Goal: Task Accomplishment & Management: Use online tool/utility

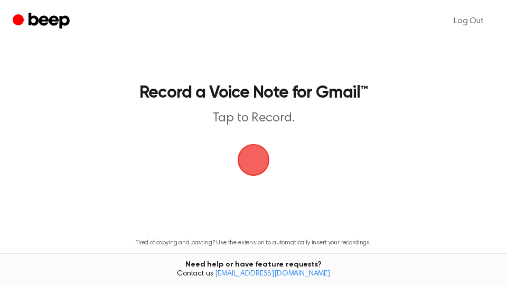
click at [259, 161] on span "button" at bounding box center [253, 160] width 56 height 56
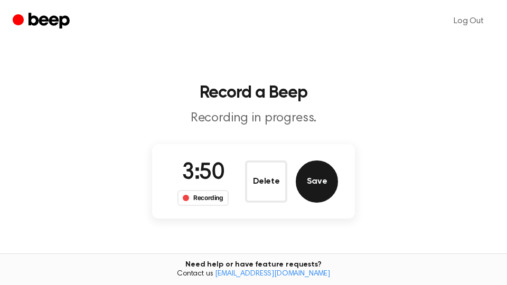
click at [319, 176] on button "Save" at bounding box center [316, 181] width 42 height 42
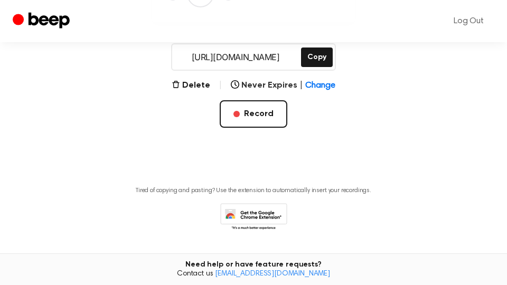
scroll to position [179, 0]
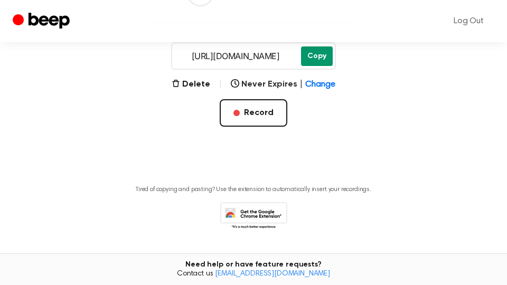
click at [321, 60] on button "Copy" at bounding box center [317, 56] width 32 height 20
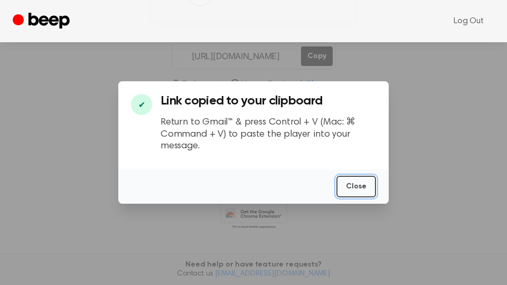
click at [367, 179] on button "Close" at bounding box center [356, 187] width 40 height 22
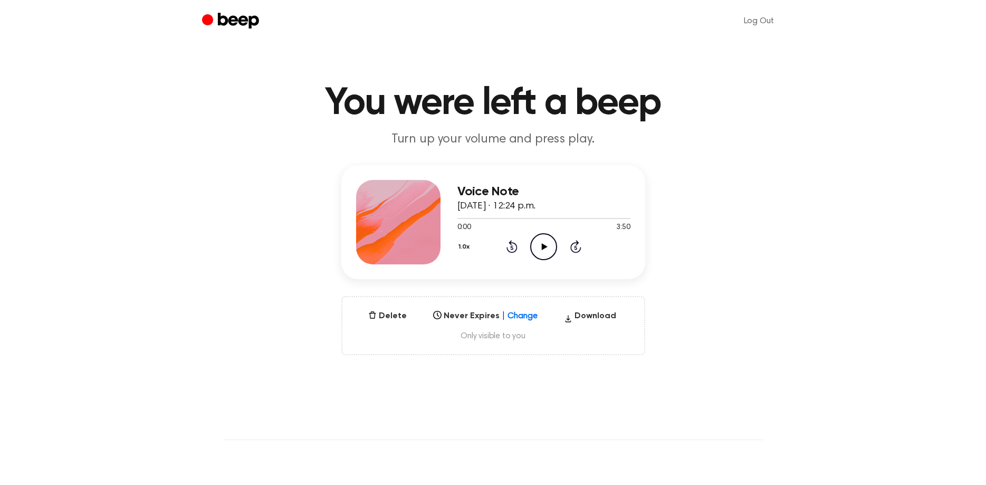
click at [546, 249] on icon "Play Audio" at bounding box center [543, 246] width 27 height 27
click at [466, 247] on button "1.0x" at bounding box center [465, 247] width 16 height 18
click at [471, 287] on span "0.8x" at bounding box center [474, 290] width 13 height 11
click at [466, 248] on button "0.8x" at bounding box center [466, 247] width 18 height 18
click at [480, 313] on span "1.0x" at bounding box center [474, 310] width 13 height 11
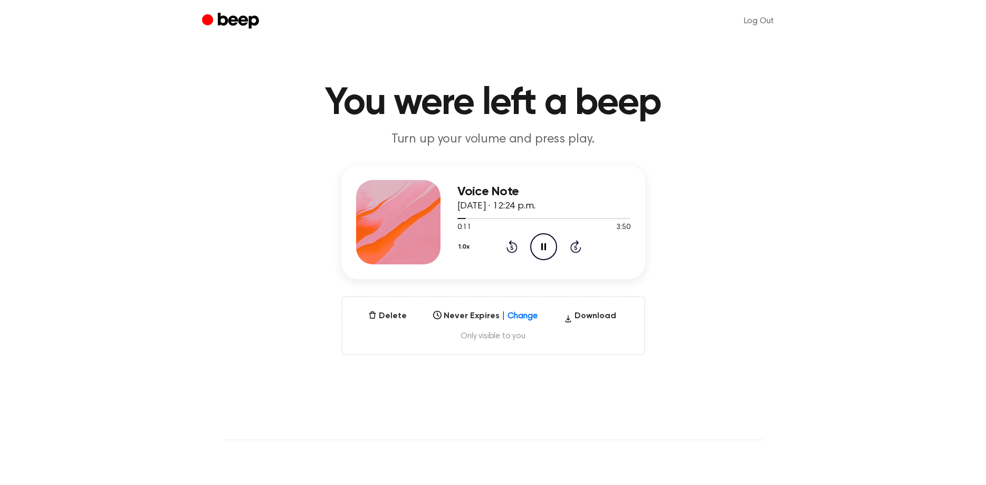
click at [543, 251] on icon "Pause Audio" at bounding box center [543, 246] width 27 height 27
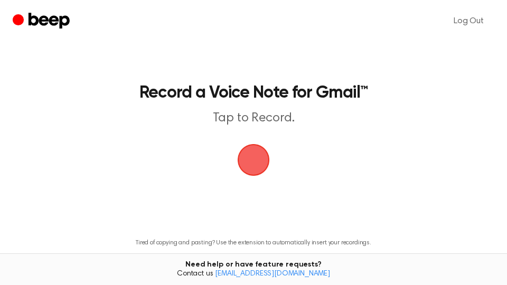
click at [260, 165] on span "button" at bounding box center [253, 160] width 38 height 38
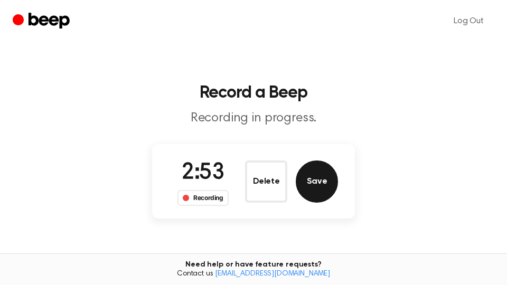
click at [324, 184] on button "Save" at bounding box center [316, 181] width 42 height 42
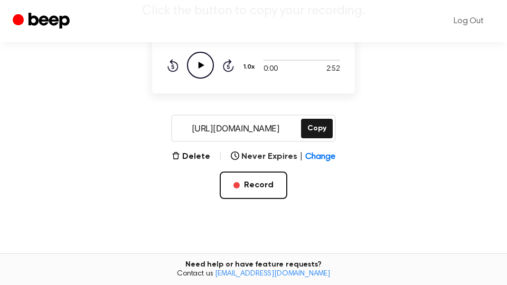
scroll to position [179, 0]
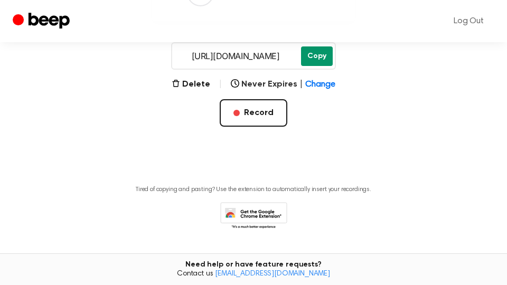
click at [315, 56] on button "Copy" at bounding box center [317, 56] width 32 height 20
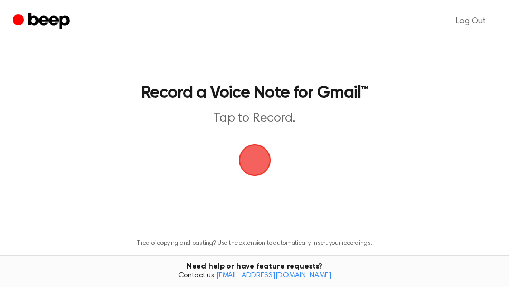
click at [259, 158] on span "button" at bounding box center [255, 160] width 30 height 30
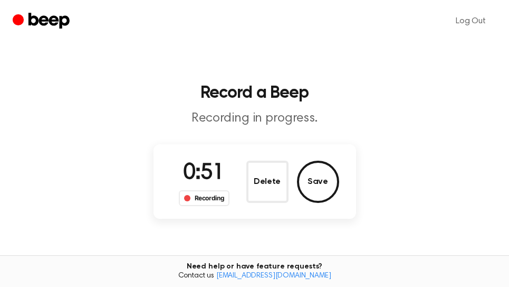
click at [319, 182] on button "Save" at bounding box center [318, 181] width 42 height 42
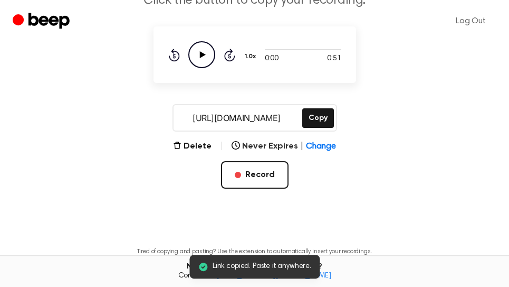
scroll to position [179, 0]
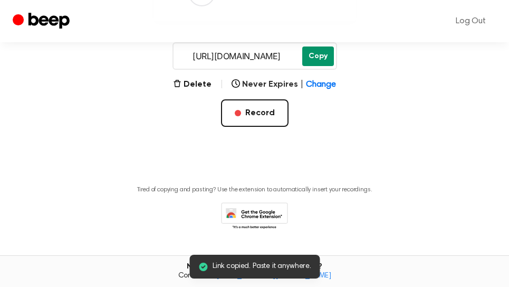
click at [322, 58] on button "Copy" at bounding box center [318, 56] width 32 height 20
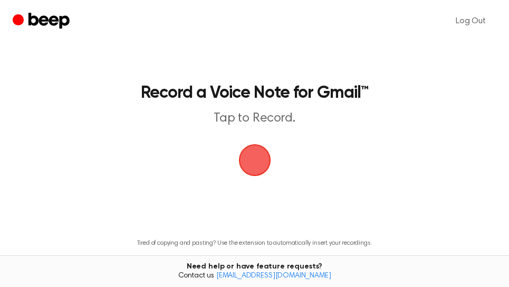
click at [260, 163] on span "button" at bounding box center [255, 160] width 30 height 30
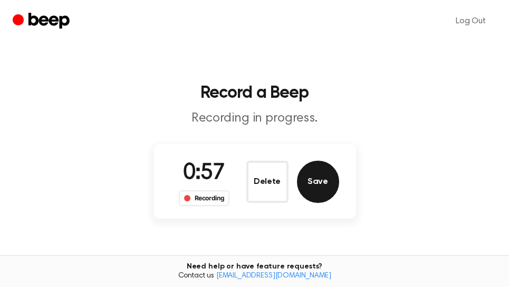
click at [319, 184] on button "Save" at bounding box center [318, 181] width 42 height 42
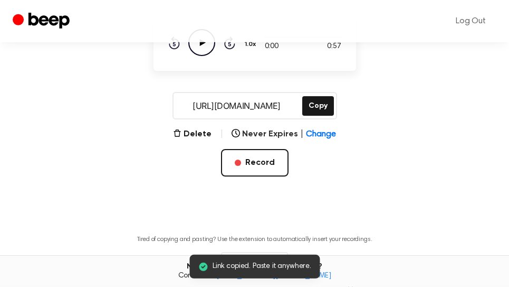
scroll to position [179, 0]
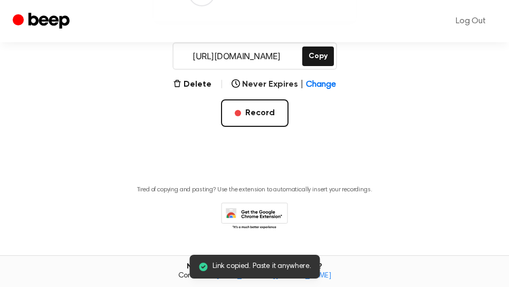
drag, startPoint x: 317, startPoint y: 56, endPoint x: 357, endPoint y: 88, distance: 50.7
click at [318, 56] on button "Copy" at bounding box center [318, 56] width 32 height 20
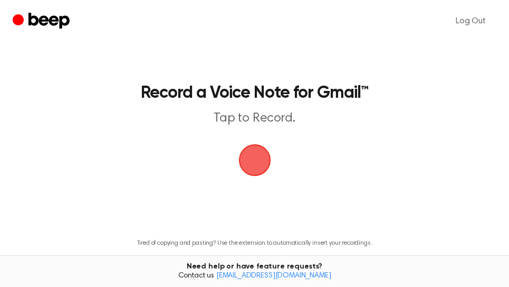
click at [256, 160] on span "button" at bounding box center [255, 160] width 38 height 38
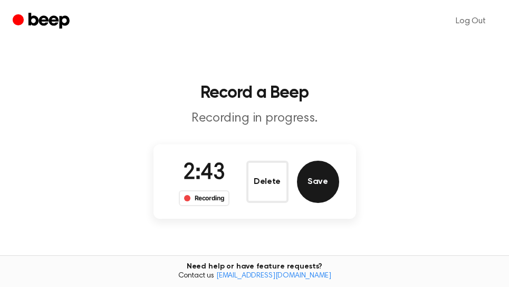
click at [333, 186] on button "Save" at bounding box center [318, 181] width 42 height 42
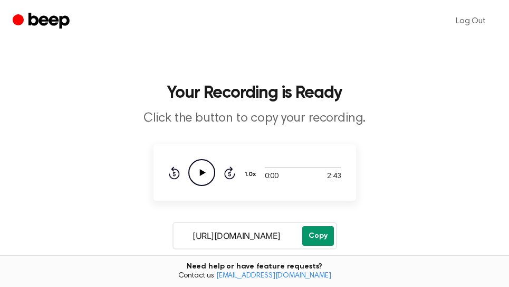
click at [322, 231] on button "Copy" at bounding box center [318, 236] width 32 height 20
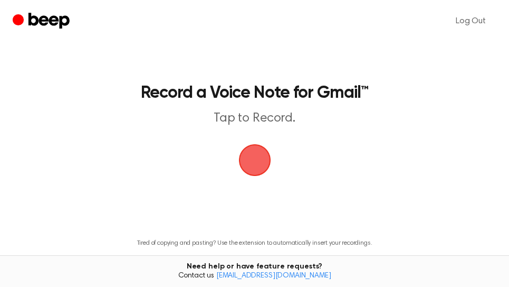
click at [265, 159] on span "button" at bounding box center [255, 160] width 30 height 30
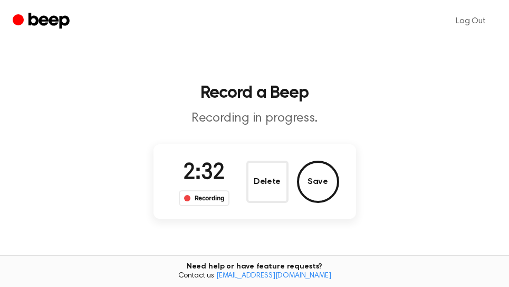
drag, startPoint x: 323, startPoint y: 184, endPoint x: 419, endPoint y: 211, distance: 100.1
click at [323, 184] on button "Save" at bounding box center [318, 181] width 42 height 42
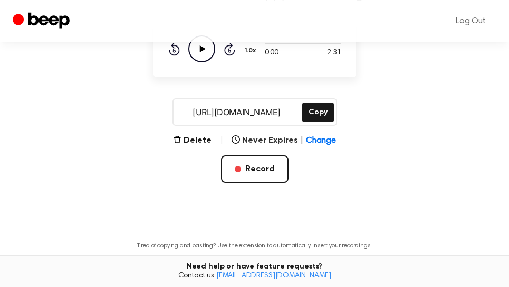
scroll to position [179, 0]
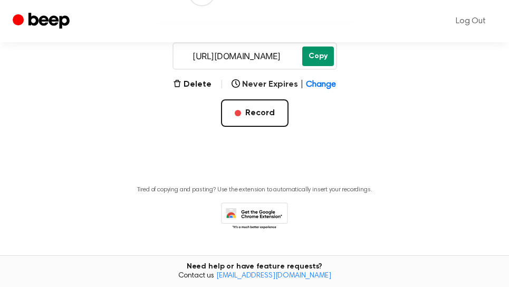
click at [324, 62] on button "Copy" at bounding box center [318, 56] width 32 height 20
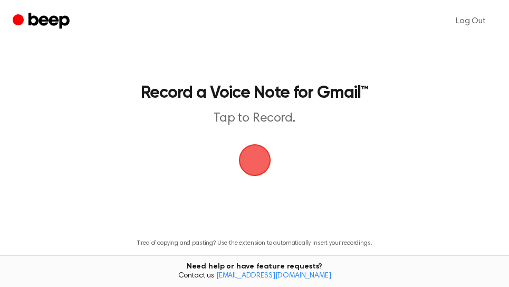
click at [260, 162] on span "button" at bounding box center [255, 160] width 38 height 38
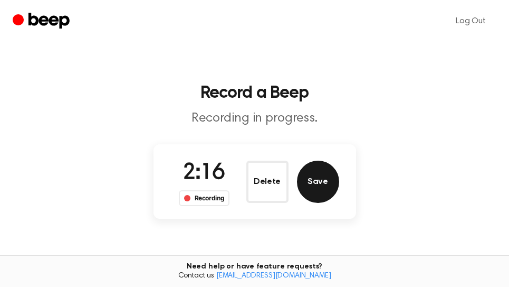
drag, startPoint x: 336, startPoint y: 187, endPoint x: 394, endPoint y: 173, distance: 59.8
click at [338, 187] on button "Save" at bounding box center [318, 181] width 42 height 42
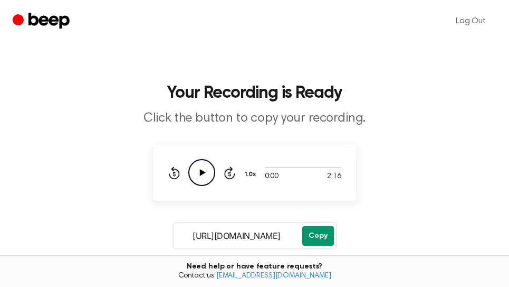
click at [321, 236] on button "Copy" at bounding box center [318, 236] width 32 height 20
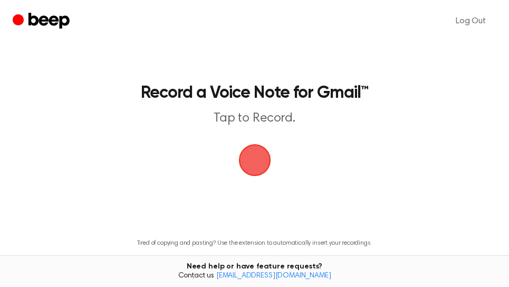
click at [253, 154] on span "button" at bounding box center [255, 160] width 30 height 30
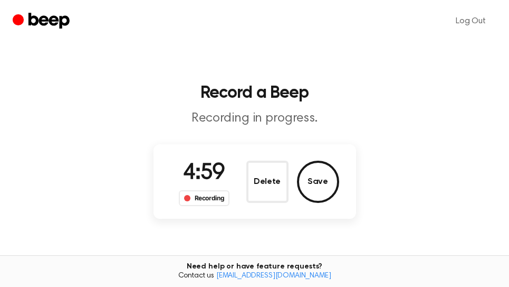
click at [326, 187] on button "Save" at bounding box center [318, 181] width 42 height 42
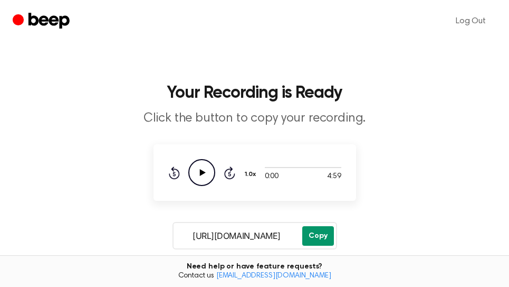
click at [320, 235] on button "Copy" at bounding box center [318, 236] width 32 height 20
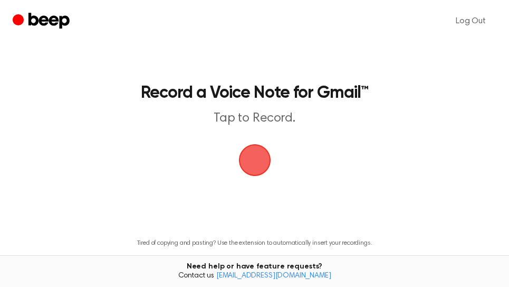
drag, startPoint x: 253, startPoint y: 161, endPoint x: 322, endPoint y: 60, distance: 123.4
click at [254, 161] on span "button" at bounding box center [254, 160] width 32 height 32
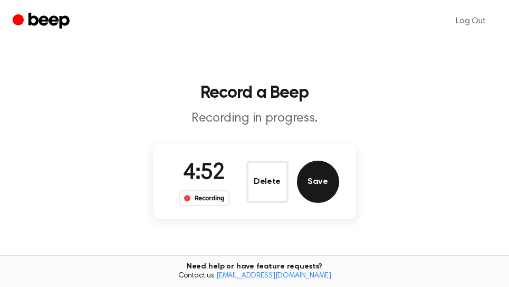
click at [316, 177] on button "Save" at bounding box center [318, 181] width 42 height 42
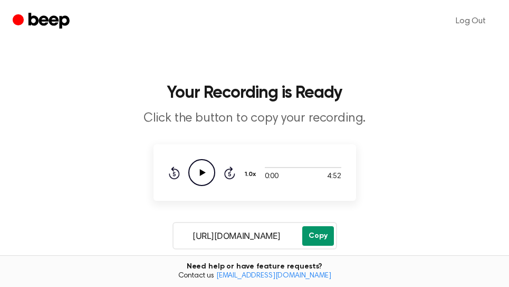
click at [318, 237] on button "Copy" at bounding box center [318, 236] width 32 height 20
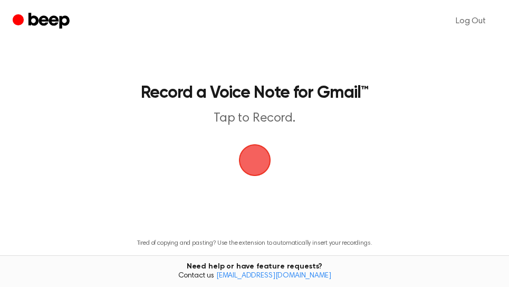
click at [261, 155] on span "button" at bounding box center [254, 160] width 32 height 32
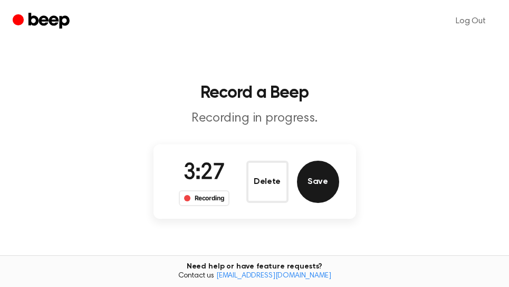
click at [319, 188] on button "Save" at bounding box center [318, 181] width 42 height 42
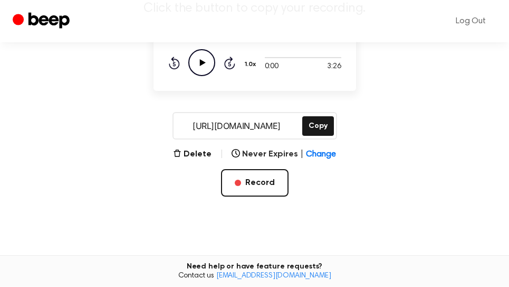
scroll to position [179, 0]
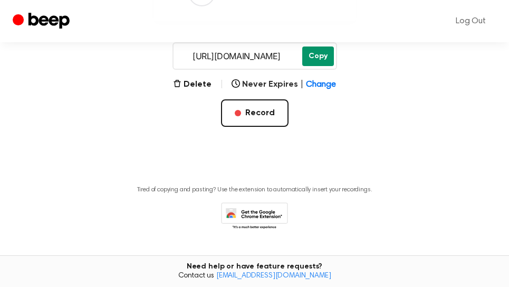
click at [318, 63] on button "Copy" at bounding box center [318, 56] width 32 height 20
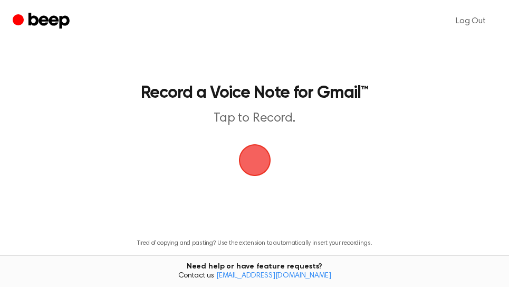
drag, startPoint x: 252, startPoint y: 160, endPoint x: 292, endPoint y: 132, distance: 48.2
click at [254, 159] on span "button" at bounding box center [255, 160] width 30 height 30
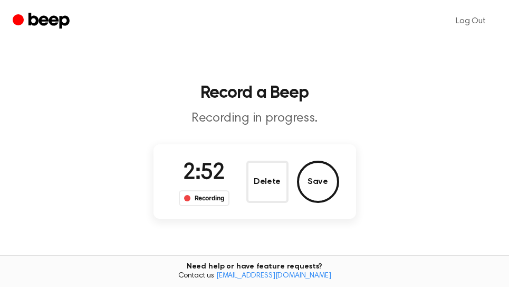
click at [326, 184] on button "Save" at bounding box center [318, 181] width 42 height 42
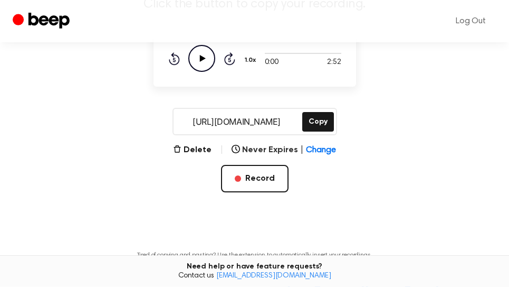
scroll to position [179, 0]
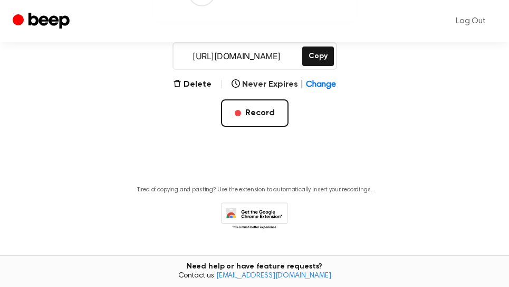
drag, startPoint x: 328, startPoint y: 61, endPoint x: 351, endPoint y: 65, distance: 24.1
click at [327, 61] on button "Copy" at bounding box center [318, 56] width 32 height 20
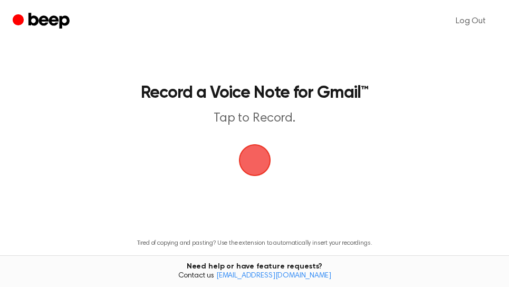
click at [262, 161] on span "button" at bounding box center [254, 160] width 32 height 32
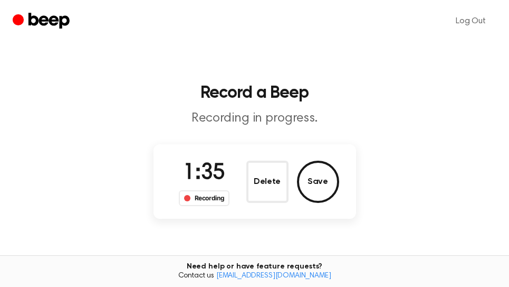
drag, startPoint x: 326, startPoint y: 182, endPoint x: 367, endPoint y: 178, distance: 41.8
click at [326, 182] on button "Save" at bounding box center [318, 181] width 42 height 42
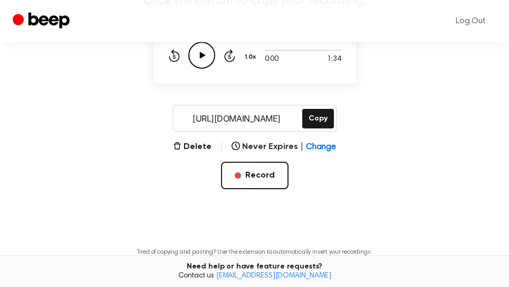
scroll to position [179, 0]
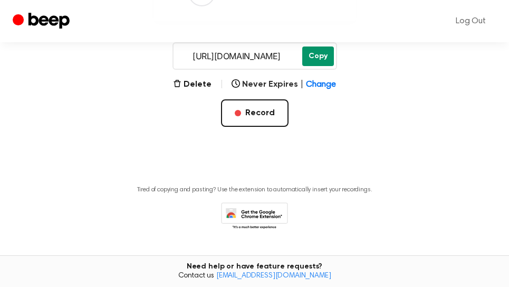
click at [311, 50] on button "Copy" at bounding box center [318, 56] width 32 height 20
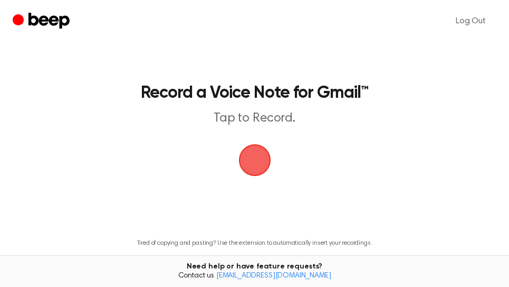
drag, startPoint x: 257, startPoint y: 154, endPoint x: 336, endPoint y: 4, distance: 169.4
click at [259, 154] on span "button" at bounding box center [254, 159] width 39 height 39
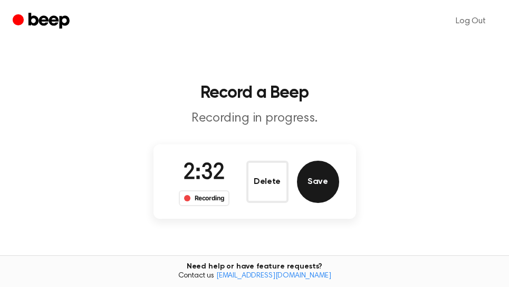
click at [328, 185] on button "Save" at bounding box center [318, 181] width 42 height 42
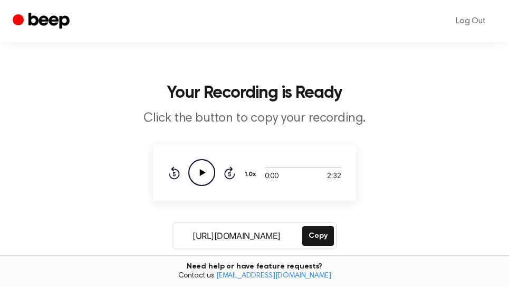
scroll to position [179, 0]
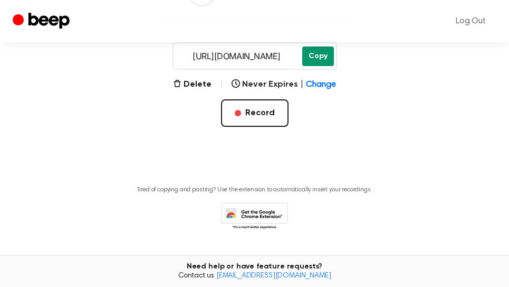
click at [309, 55] on button "Copy" at bounding box center [318, 56] width 32 height 20
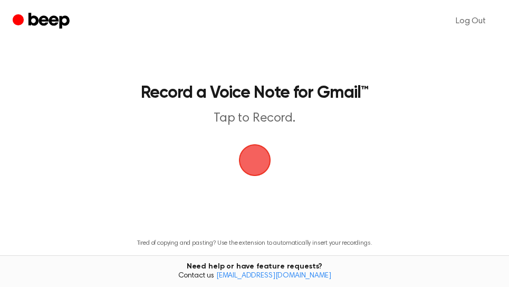
click at [256, 159] on span "button" at bounding box center [255, 160] width 30 height 30
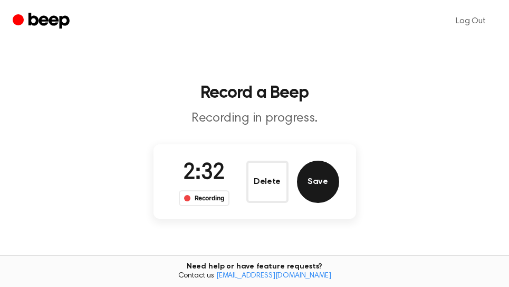
click at [322, 182] on button "Save" at bounding box center [318, 181] width 42 height 42
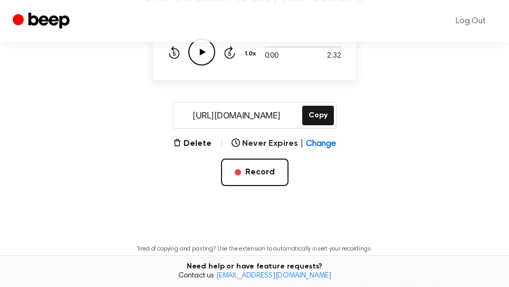
scroll to position [179, 0]
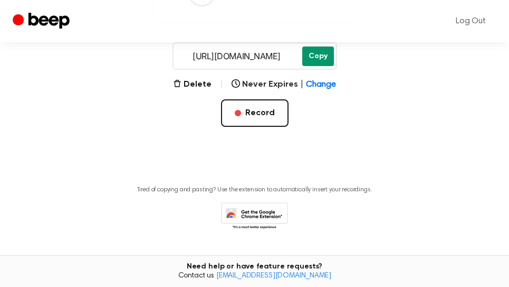
click at [316, 60] on button "Copy" at bounding box center [318, 56] width 32 height 20
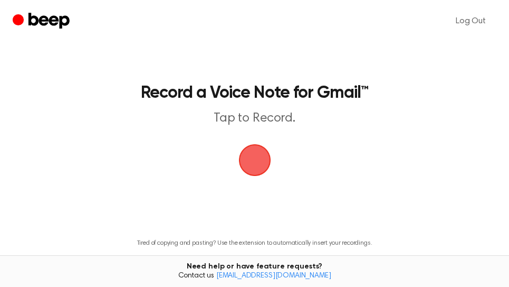
drag, startPoint x: 261, startPoint y: 161, endPoint x: 377, endPoint y: 53, distance: 159.0
click at [263, 161] on span "button" at bounding box center [255, 160] width 30 height 30
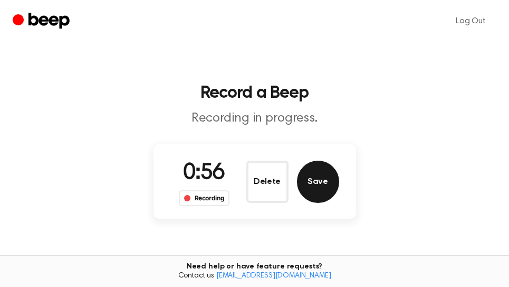
click at [333, 184] on button "Save" at bounding box center [318, 181] width 42 height 42
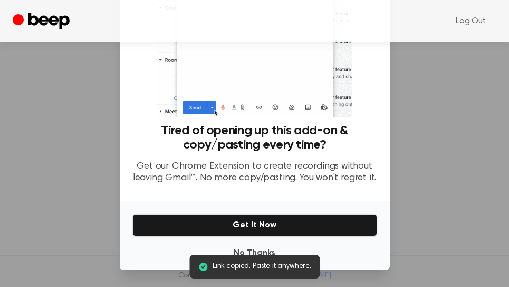
scroll to position [204, 0]
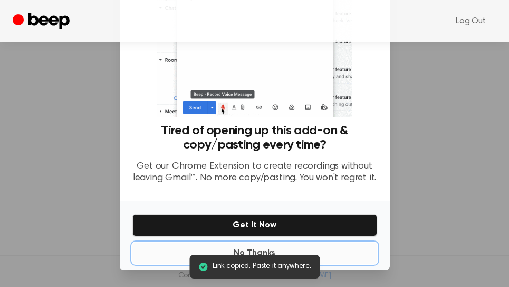
click at [333, 253] on button "No Thanks" at bounding box center [254, 252] width 245 height 21
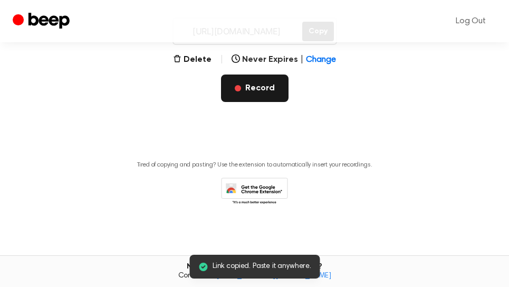
click at [261, 86] on button "Record" at bounding box center [255, 87] width 68 height 27
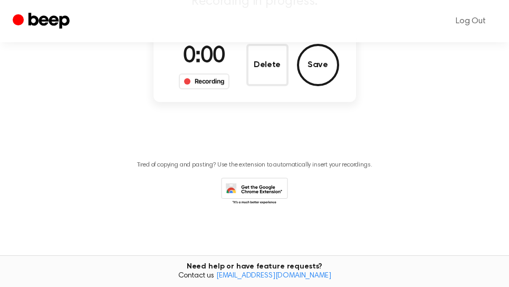
scroll to position [117, 0]
click at [272, 70] on button "Delete" at bounding box center [267, 65] width 42 height 42
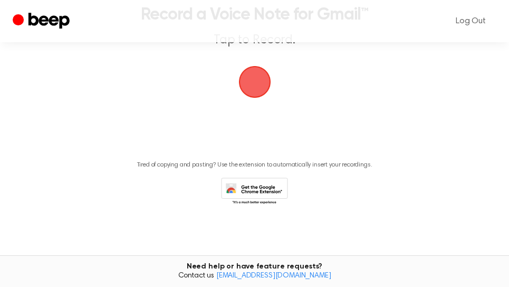
drag, startPoint x: 253, startPoint y: 81, endPoint x: 327, endPoint y: 109, distance: 79.2
click at [254, 81] on span "button" at bounding box center [254, 82] width 32 height 32
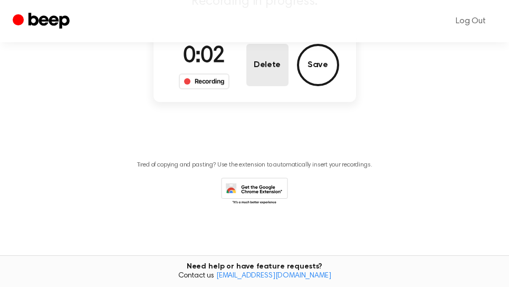
drag, startPoint x: 269, startPoint y: 70, endPoint x: 290, endPoint y: 69, distance: 21.2
click at [270, 70] on button "Delete" at bounding box center [267, 65] width 42 height 42
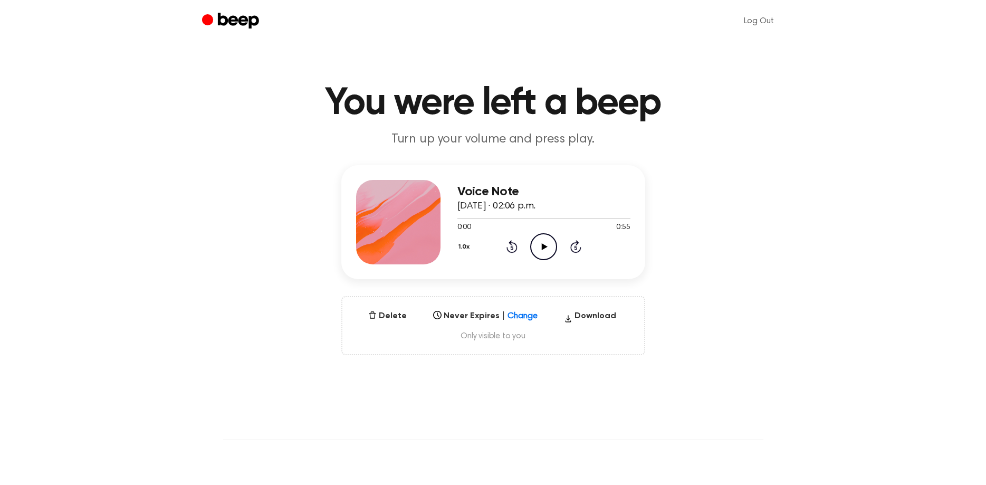
click at [554, 248] on icon "Play Audio" at bounding box center [543, 246] width 27 height 27
click at [546, 249] on icon at bounding box center [543, 246] width 5 height 7
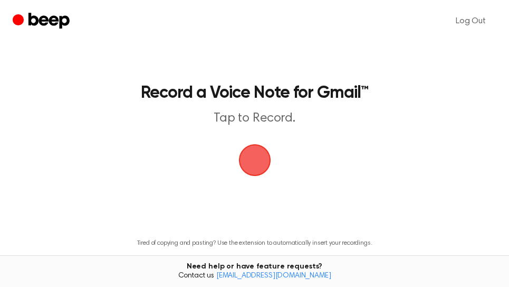
click at [256, 154] on span "button" at bounding box center [255, 160] width 48 height 48
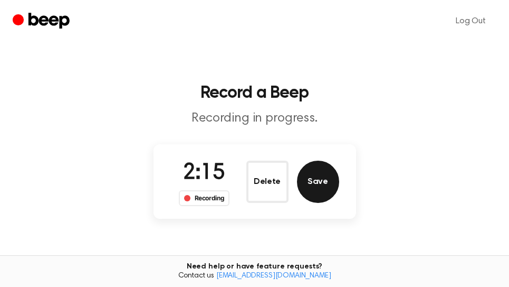
click at [321, 180] on button "Save" at bounding box center [318, 181] width 42 height 42
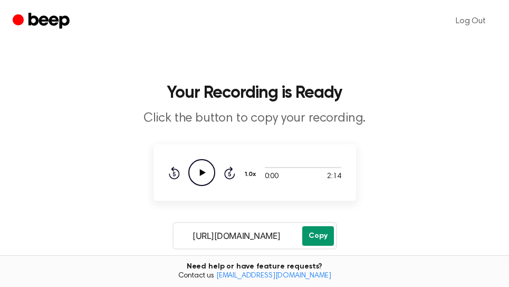
click at [321, 234] on button "Copy" at bounding box center [318, 236] width 32 height 20
